Goal: Navigation & Orientation: Find specific page/section

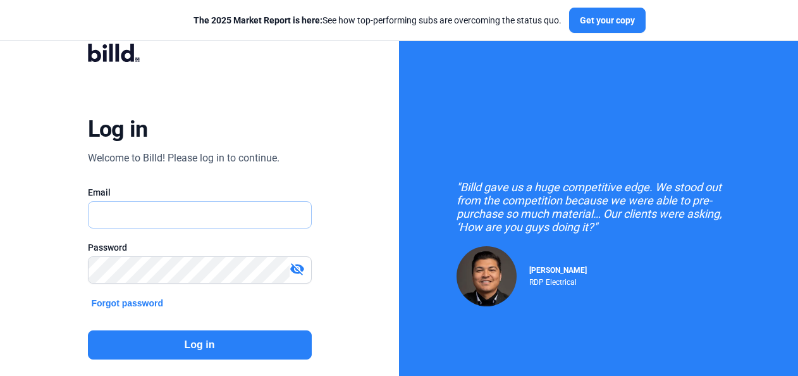
type input "[EMAIL_ADDRESS][DOMAIN_NAME]"
click at [205, 345] on button "Log in" at bounding box center [200, 344] width 224 height 29
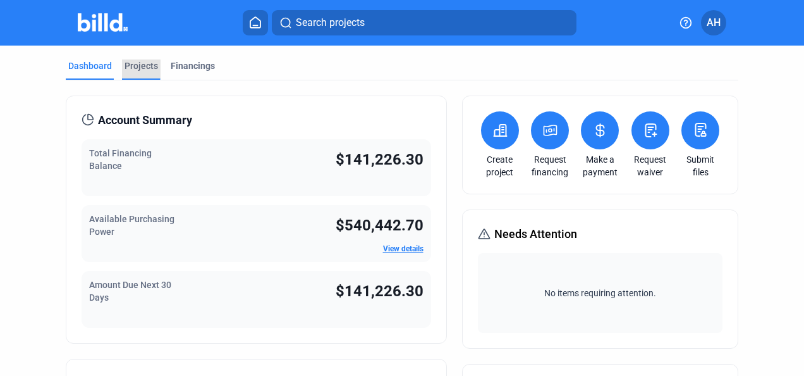
click at [135, 64] on div "Projects" at bounding box center [142, 65] width 34 height 13
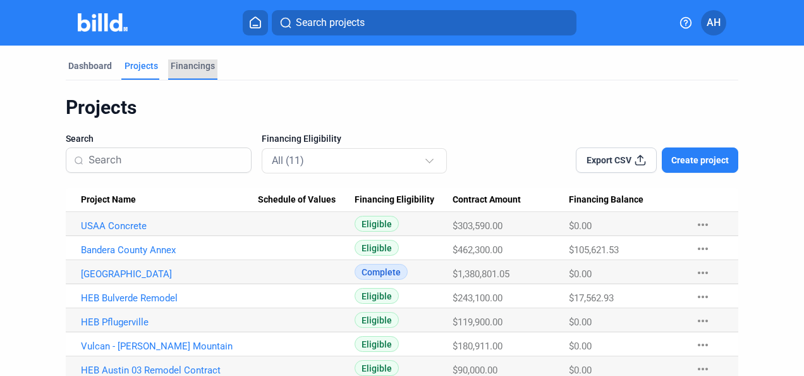
click at [196, 70] on div "Financings" at bounding box center [193, 65] width 44 height 13
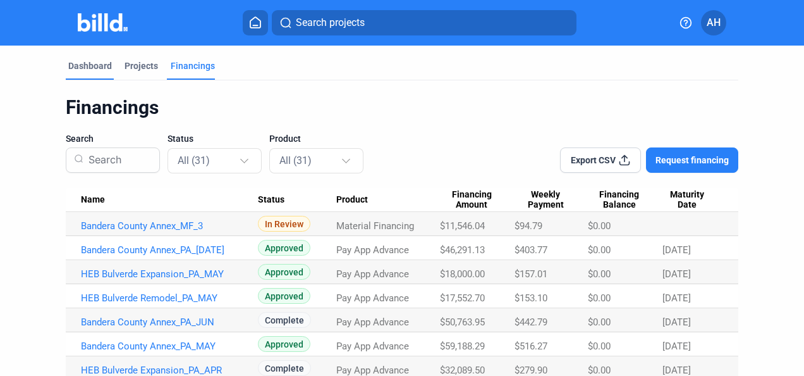
click at [99, 68] on div "Dashboard" at bounding box center [90, 65] width 44 height 13
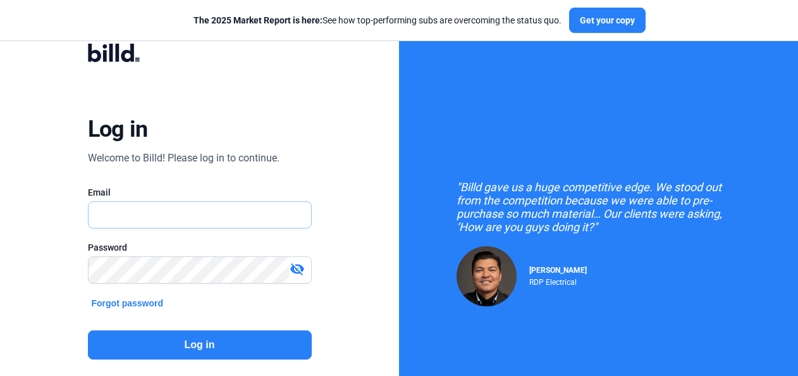
type input "[EMAIL_ADDRESS][DOMAIN_NAME]"
click at [189, 336] on button "Log in" at bounding box center [200, 344] width 224 height 29
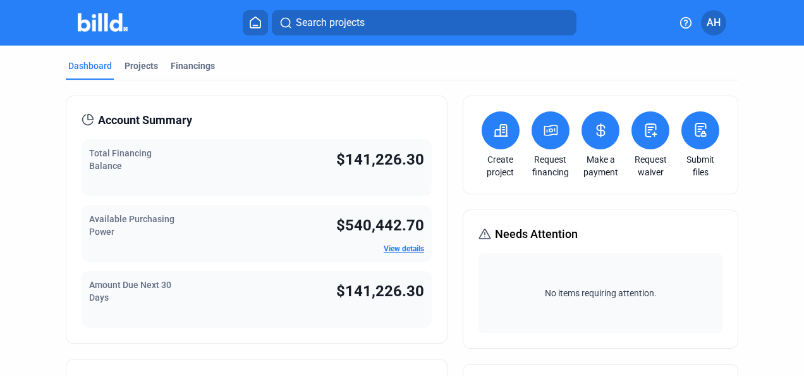
click at [116, 155] on span "Total Financing Balance" at bounding box center [120, 159] width 63 height 23
click at [387, 156] on span "$141,226.30" at bounding box center [380, 159] width 88 height 18
click at [140, 68] on div "Projects" at bounding box center [142, 65] width 34 height 13
